Goal: Find specific page/section

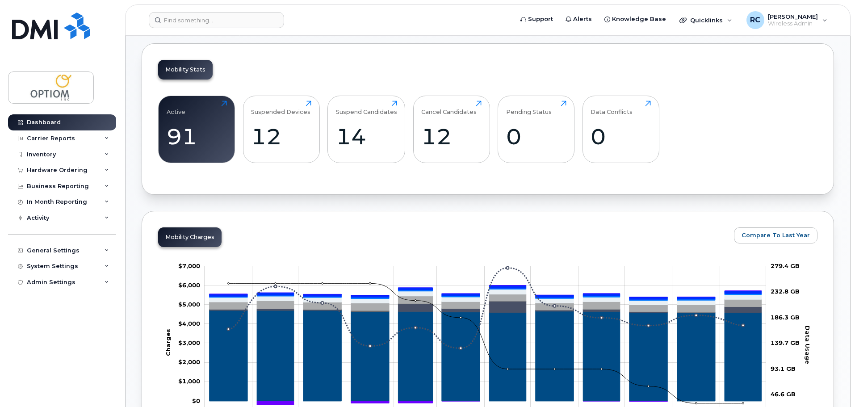
scroll to position [223, 0]
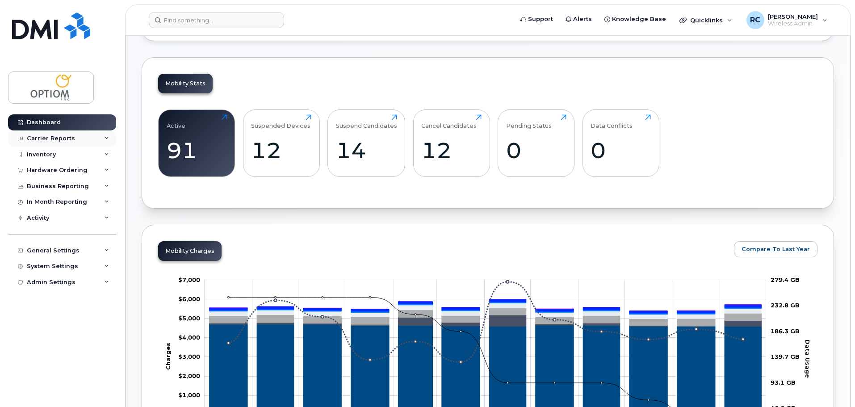
click at [65, 137] on div "Carrier Reports" at bounding box center [51, 138] width 48 height 7
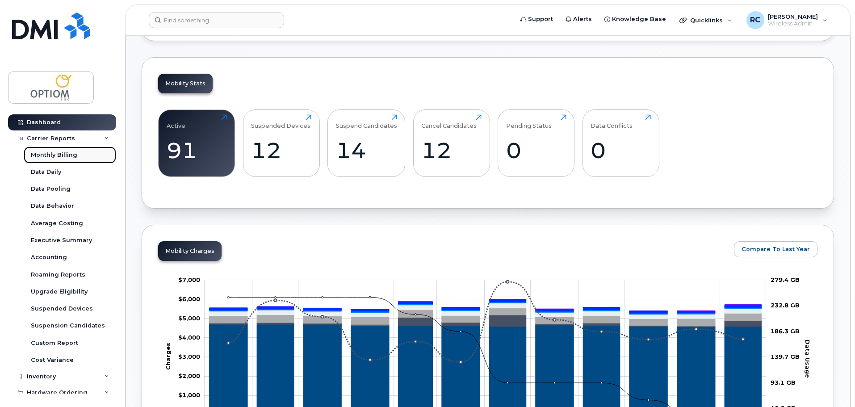
click at [67, 153] on div "Monthly Billing" at bounding box center [54, 155] width 46 height 8
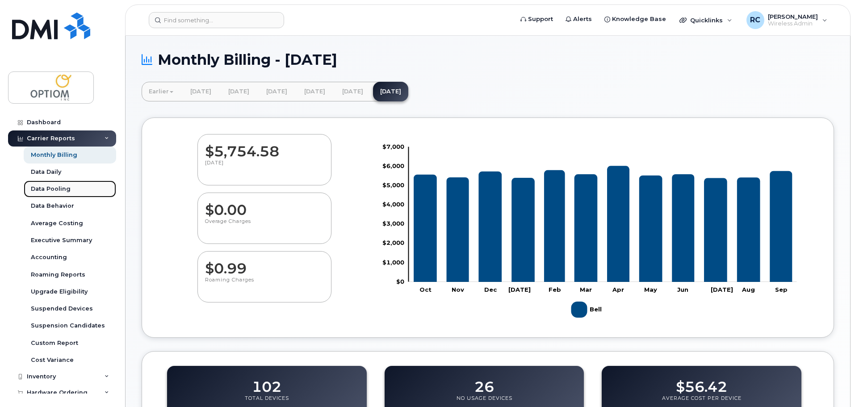
click at [57, 190] on div "Data Pooling" at bounding box center [51, 189] width 40 height 8
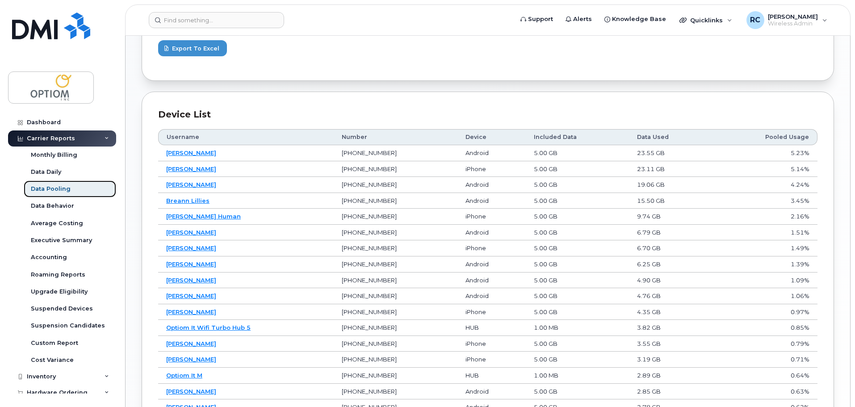
scroll to position [447, 0]
